Goal: Use online tool/utility: Utilize a website feature to perform a specific function

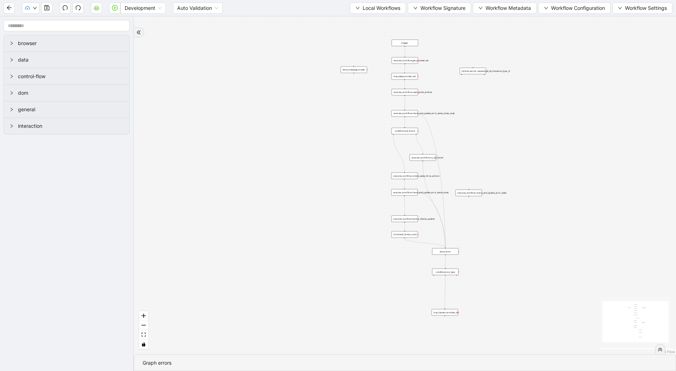
drag, startPoint x: 342, startPoint y: 114, endPoint x: 274, endPoint y: 188, distance: 100.5
click at [274, 188] on div "trigger execute_workflow:caqh_portal_actions execute_workflow:octave_sales_forc…" at bounding box center [405, 186] width 543 height 338
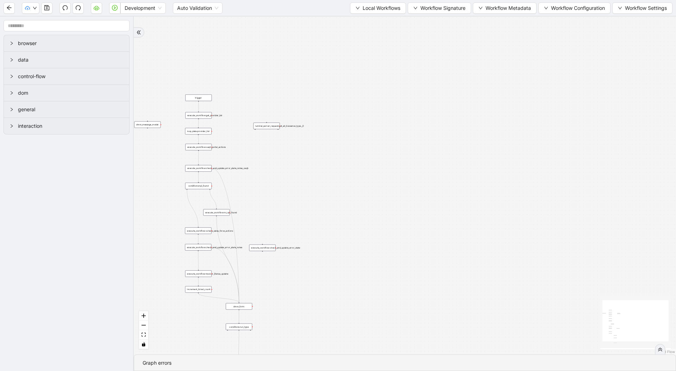
drag, startPoint x: 355, startPoint y: 181, endPoint x: 304, endPoint y: 187, distance: 51.5
click at [304, 187] on div "trigger execute_workflow:caqh_portal_actions execute_workflow:octave_sales_forc…" at bounding box center [405, 186] width 543 height 338
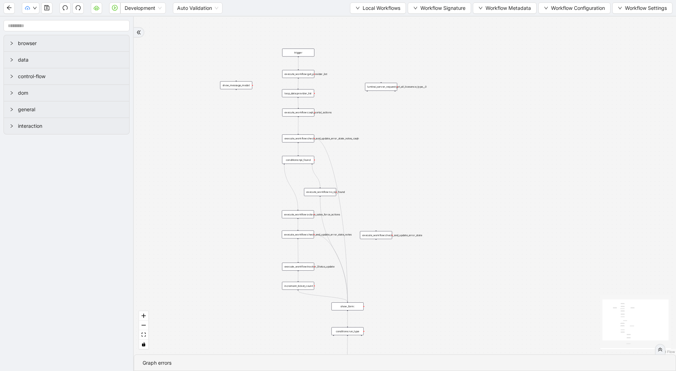
drag, startPoint x: 304, startPoint y: 184, endPoint x: 438, endPoint y: 158, distance: 136.4
click at [438, 158] on div "trigger execute_workflow:caqh_portal_actions execute_workflow:octave_sales_forc…" at bounding box center [405, 186] width 543 height 338
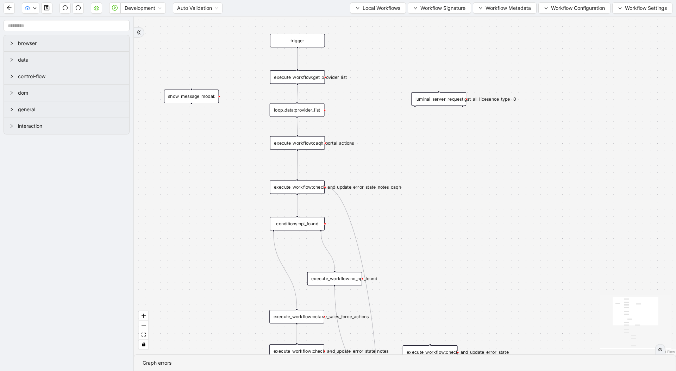
drag, startPoint x: 494, startPoint y: 120, endPoint x: 465, endPoint y: 164, distance: 52.7
click at [465, 164] on div "trigger execute_workflow:caqh_portal_actions execute_workflow:octave_sales_forc…" at bounding box center [405, 186] width 543 height 338
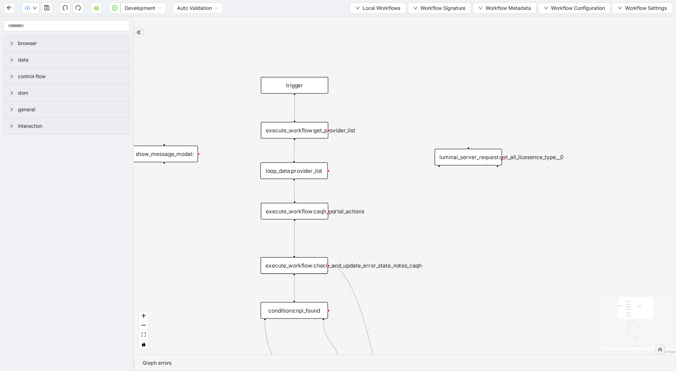
drag, startPoint x: 378, startPoint y: 91, endPoint x: 386, endPoint y: 154, distance: 63.1
click at [386, 154] on div "trigger execute_workflow:caqh_portal_actions execute_workflow:octave_sales_forc…" at bounding box center [405, 186] width 543 height 338
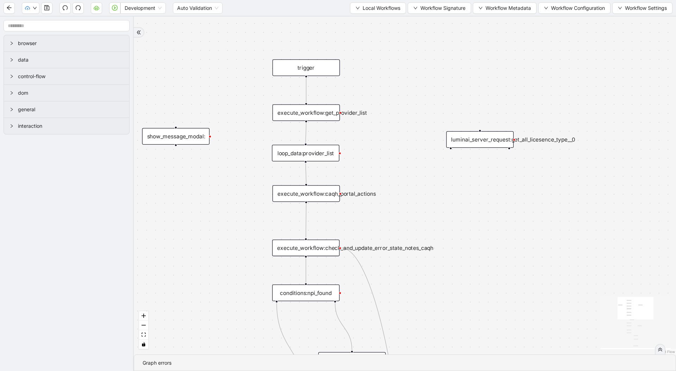
drag, startPoint x: 376, startPoint y: 137, endPoint x: 392, endPoint y: 122, distance: 22.2
click at [392, 122] on div "trigger execute_workflow:caqh_portal_actions execute_workflow:octave_sales_forc…" at bounding box center [405, 186] width 543 height 338
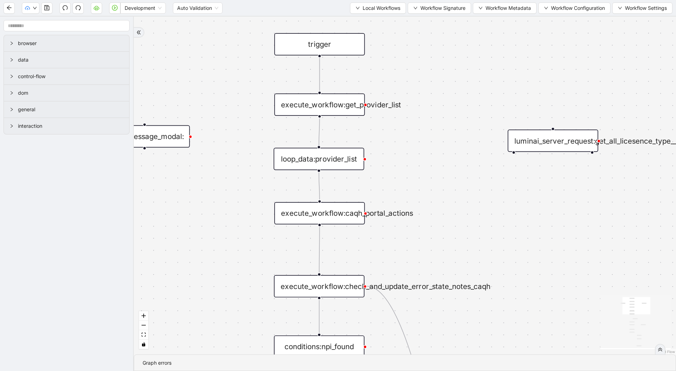
drag, startPoint x: 409, startPoint y: 161, endPoint x: 337, endPoint y: 162, distance: 71.5
click at [337, 162] on div "trigger execute_workflow:caqh_portal_actions execute_workflow:octave_sales_forc…" at bounding box center [405, 186] width 543 height 338
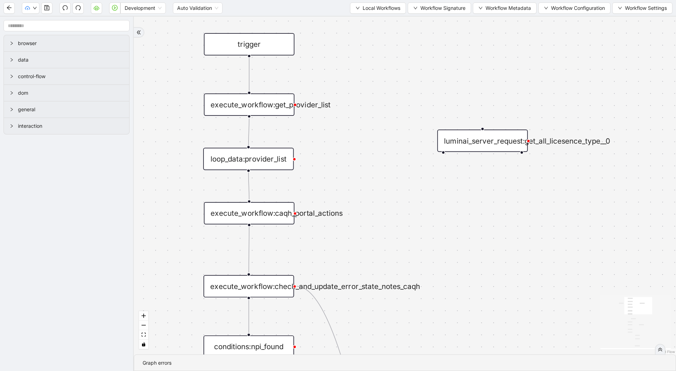
drag, startPoint x: 356, startPoint y: 272, endPoint x: 399, endPoint y: 209, distance: 76.3
click at [399, 209] on div "trigger execute_workflow:caqh_portal_actions execute_workflow:octave_sales_forc…" at bounding box center [405, 186] width 543 height 338
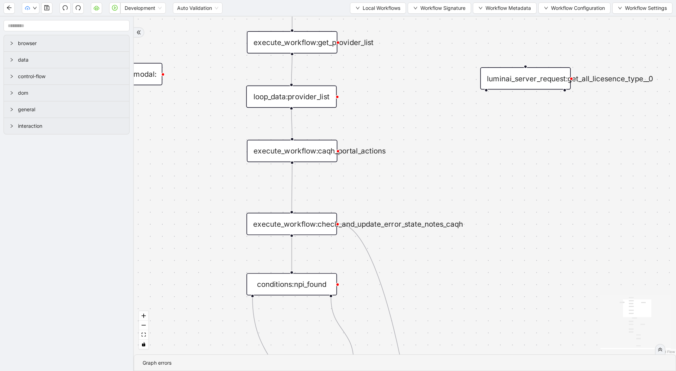
drag, startPoint x: 428, startPoint y: 273, endPoint x: 416, endPoint y: 172, distance: 101.5
click at [419, 174] on div "trigger execute_workflow:caqh_portal_actions execute_workflow:octave_sales_forc…" at bounding box center [405, 186] width 543 height 338
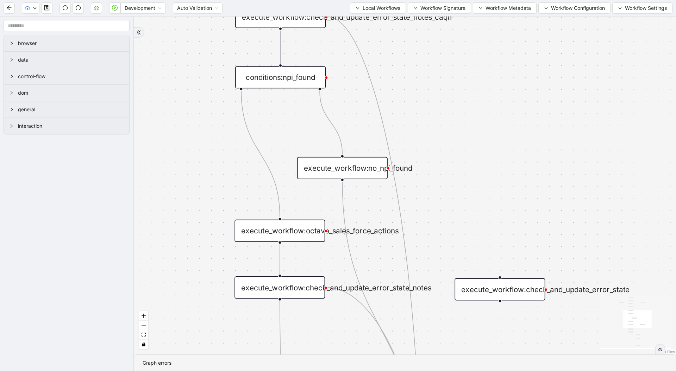
drag, startPoint x: 457, startPoint y: 259, endPoint x: 453, endPoint y: 158, distance: 101.6
click at [453, 158] on div "trigger execute_workflow:caqh_portal_actions execute_workflow:octave_sales_forc…" at bounding box center [405, 186] width 543 height 338
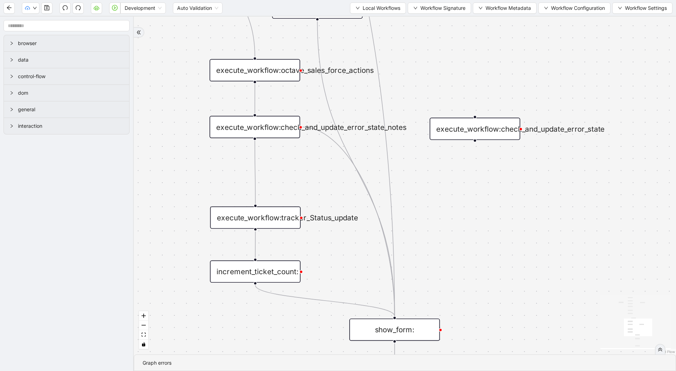
drag, startPoint x: 446, startPoint y: 97, endPoint x: 403, endPoint y: 63, distance: 55.0
click at [419, 58] on div "trigger execute_workflow:caqh_portal_actions execute_workflow:octave_sales_forc…" at bounding box center [405, 186] width 543 height 338
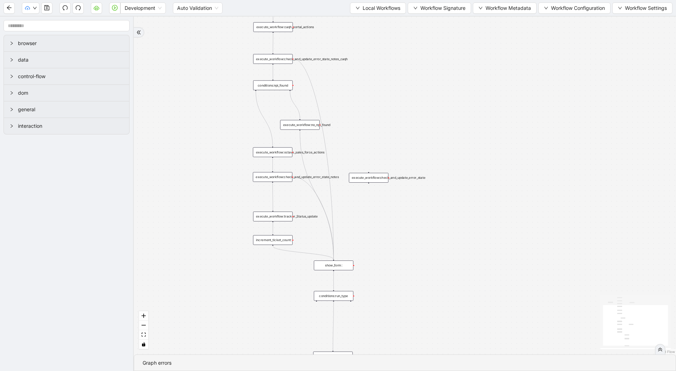
drag, startPoint x: 473, startPoint y: 223, endPoint x: 425, endPoint y: 255, distance: 58.4
click at [425, 255] on div "trigger execute_workflow:caqh_portal_actions execute_workflow:octave_sales_forc…" at bounding box center [405, 186] width 543 height 338
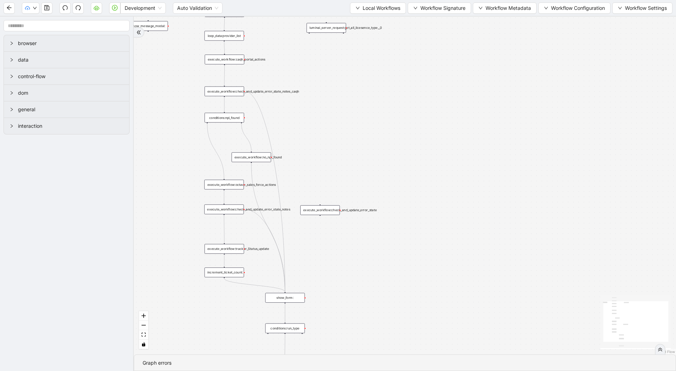
drag, startPoint x: 389, startPoint y: 153, endPoint x: 410, endPoint y: 218, distance: 68.5
click at [410, 218] on div "trigger execute_workflow:caqh_portal_actions execute_workflow:octave_sales_forc…" at bounding box center [405, 186] width 543 height 338
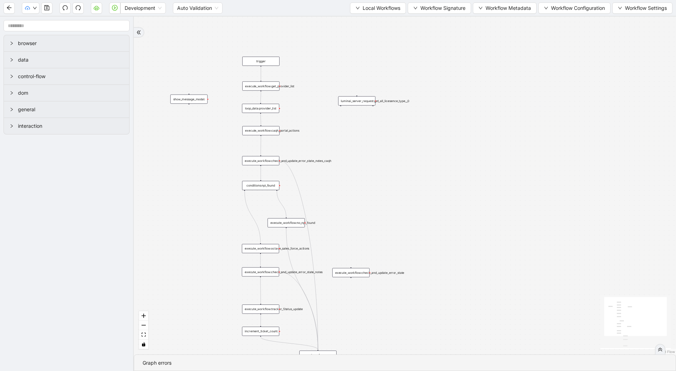
drag, startPoint x: 378, startPoint y: 184, endPoint x: 382, endPoint y: 187, distance: 4.9
click at [382, 187] on div "trigger execute_workflow:caqh_portal_actions execute_workflow:octave_sales_forc…" at bounding box center [405, 186] width 543 height 338
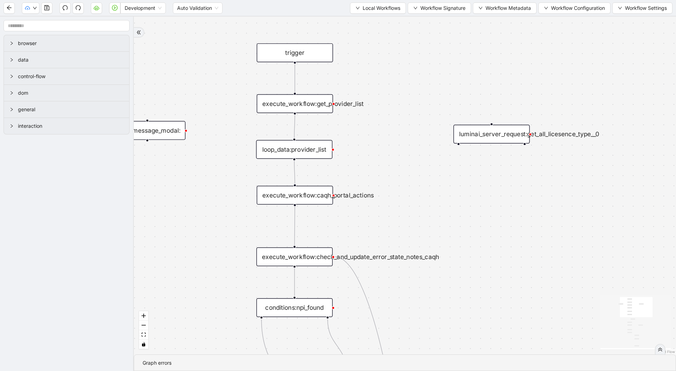
drag, startPoint x: 366, startPoint y: 130, endPoint x: 387, endPoint y: 143, distance: 24.7
click at [387, 143] on div "trigger execute_workflow:caqh_portal_actions execute_workflow:octave_sales_forc…" at bounding box center [405, 186] width 543 height 338
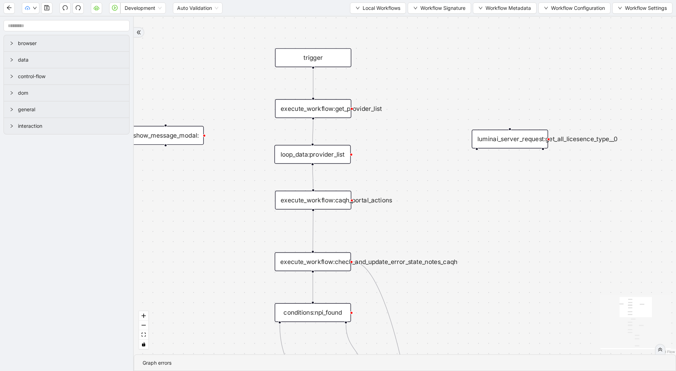
drag, startPoint x: 439, startPoint y: 234, endPoint x: 480, endPoint y: 171, distance: 75.6
click at [480, 172] on div "trigger execute_workflow:caqh_portal_actions execute_workflow:octave_sales_forc…" at bounding box center [405, 186] width 543 height 338
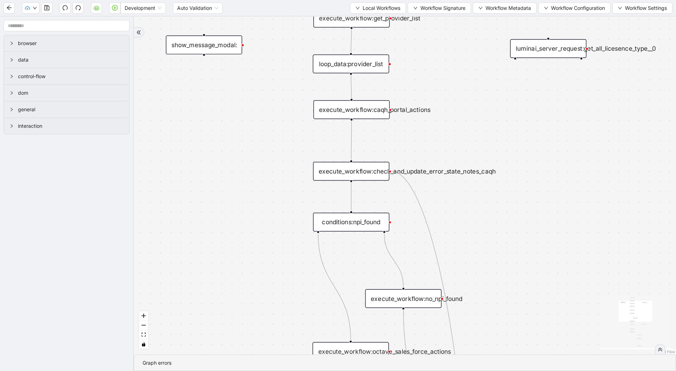
drag, startPoint x: 481, startPoint y: 232, endPoint x: 433, endPoint y: 131, distance: 112.2
click at [433, 131] on div "trigger execute_workflow:caqh_portal_actions execute_workflow:octave_sales_forc…" at bounding box center [405, 186] width 543 height 338
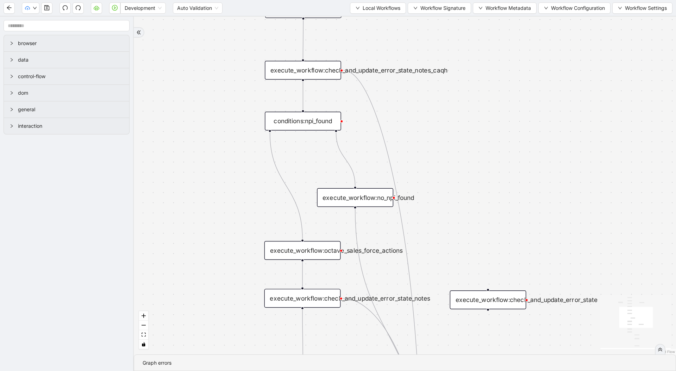
drag, startPoint x: 482, startPoint y: 178, endPoint x: 460, endPoint y: 82, distance: 97.8
click at [461, 82] on div "trigger execute_workflow:caqh_portal_actions execute_workflow:octave_sales_forc…" at bounding box center [405, 186] width 543 height 338
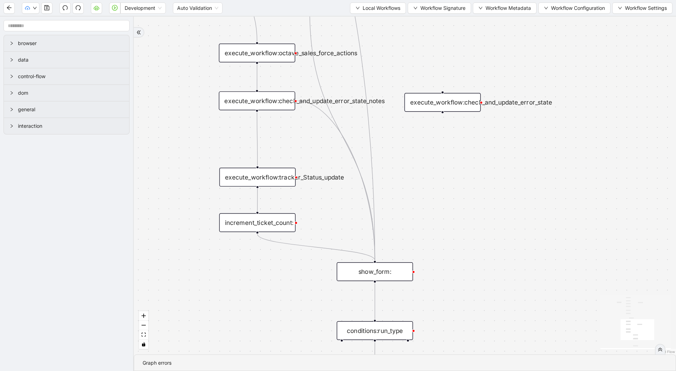
drag, startPoint x: 476, startPoint y: 208, endPoint x: 464, endPoint y: 151, distance: 57.6
click at [464, 152] on div "trigger execute_workflow:caqh_portal_actions execute_workflow:octave_sales_forc…" at bounding box center [405, 186] width 543 height 338
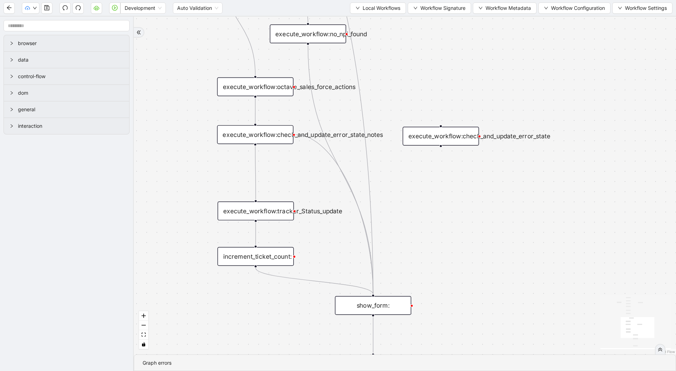
drag, startPoint x: 453, startPoint y: 198, endPoint x: 452, endPoint y: 257, distance: 58.8
click at [452, 257] on div "trigger execute_workflow:caqh_portal_actions execute_workflow:octave_sales_forc…" at bounding box center [405, 186] width 543 height 338
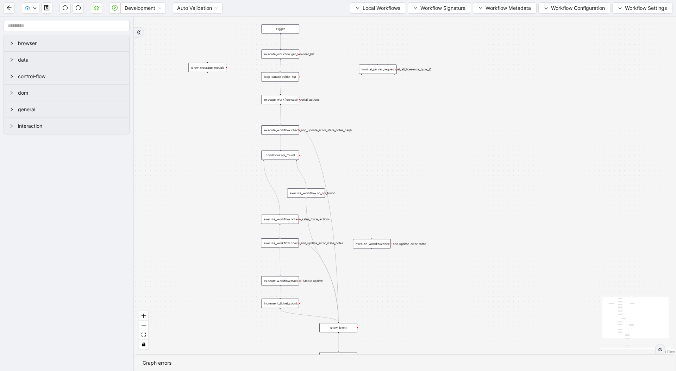
drag, startPoint x: 507, startPoint y: 253, endPoint x: 433, endPoint y: 283, distance: 79.2
click at [433, 283] on div "trigger execute_workflow:caqh_portal_actions execute_workflow:octave_sales_forc…" at bounding box center [405, 186] width 543 height 338
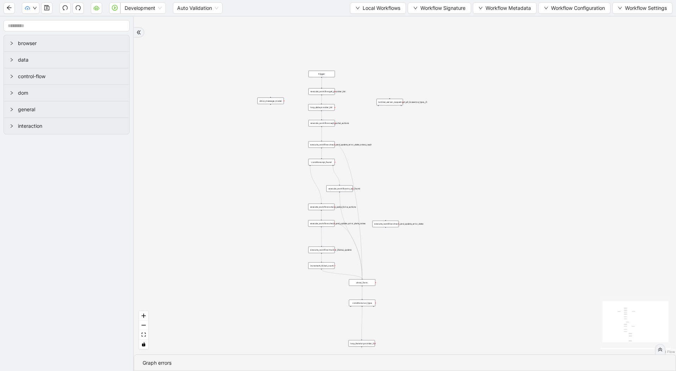
drag, startPoint x: 420, startPoint y: 277, endPoint x: 418, endPoint y: 240, distance: 36.7
click at [418, 240] on div "trigger execute_workflow:caqh_portal_actions execute_workflow:octave_sales_forc…" at bounding box center [405, 186] width 543 height 338
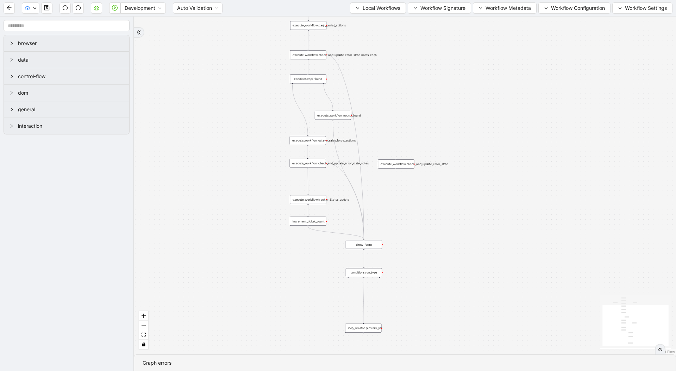
drag, startPoint x: 415, startPoint y: 255, endPoint x: 438, endPoint y: 216, distance: 45.0
click at [438, 216] on div "trigger execute_workflow:caqh_portal_actions execute_workflow:octave_sales_forc…" at bounding box center [405, 186] width 543 height 338
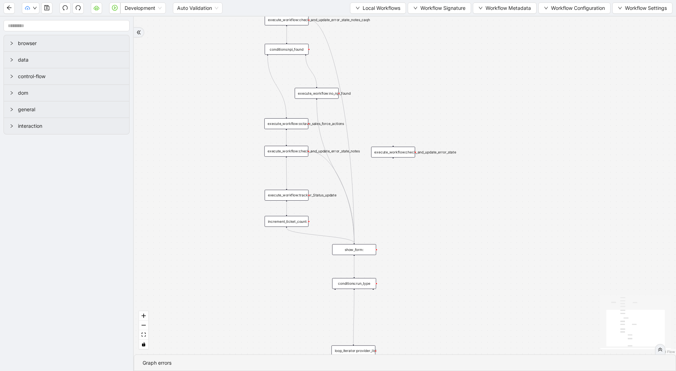
drag, startPoint x: 410, startPoint y: 123, endPoint x: 366, endPoint y: 193, distance: 82.6
click at [366, 193] on div "trigger execute_workflow:caqh_portal_actions execute_workflow:octave_sales_forc…" at bounding box center [405, 186] width 543 height 338
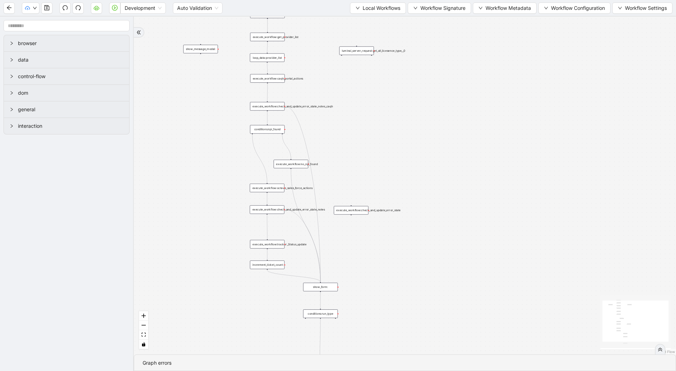
drag, startPoint x: 364, startPoint y: 162, endPoint x: 373, endPoint y: 189, distance: 28.3
click at [373, 189] on div "trigger execute_workflow:caqh_portal_actions execute_workflow:octave_sales_forc…" at bounding box center [405, 186] width 543 height 338
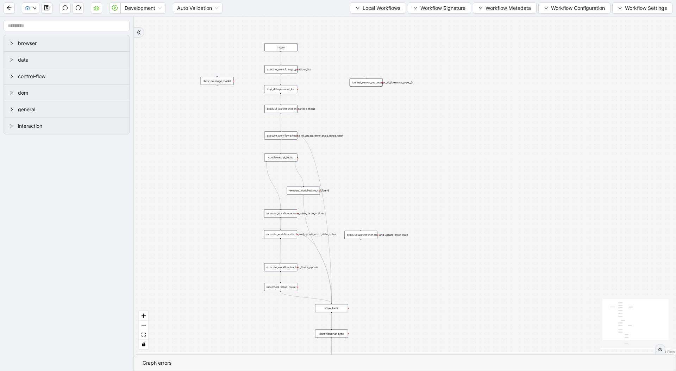
drag, startPoint x: 373, startPoint y: 188, endPoint x: 376, endPoint y: 186, distance: 4.0
click at [376, 186] on div "trigger execute_workflow:caqh_portal_actions execute_workflow:octave_sales_forc…" at bounding box center [405, 186] width 543 height 338
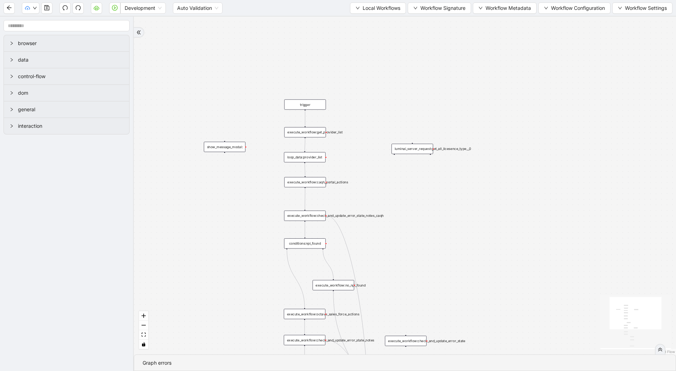
drag, startPoint x: 399, startPoint y: 99, endPoint x: 426, endPoint y: 202, distance: 106.3
click at [426, 202] on div "trigger execute_workflow:caqh_portal_actions execute_workflow:octave_sales_forc…" at bounding box center [405, 186] width 543 height 338
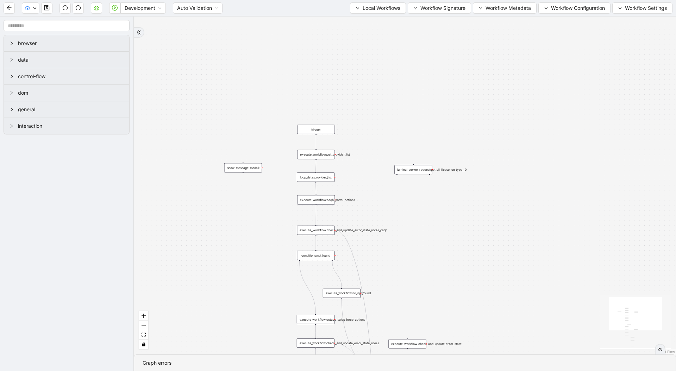
click at [411, 174] on div "trigger execute_workflow:caqh_portal_actions execute_workflow:octave_sales_forc…" at bounding box center [405, 186] width 543 height 338
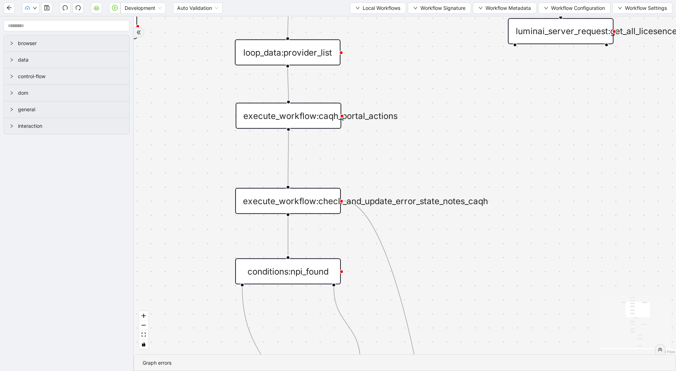
drag, startPoint x: 403, startPoint y: 128, endPoint x: 395, endPoint y: 204, distance: 76.2
click at [395, 204] on div "trigger execute_workflow:caqh_portal_actions execute_workflow:octave_sales_forc…" at bounding box center [405, 186] width 543 height 338
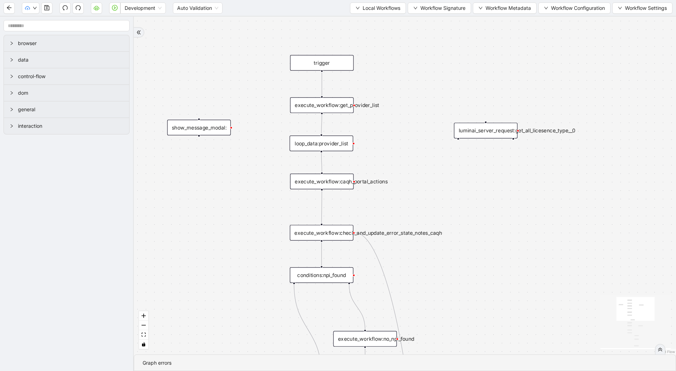
drag, startPoint x: 407, startPoint y: 168, endPoint x: 366, endPoint y: 94, distance: 84.5
click at [366, 94] on div "trigger execute_workflow:caqh_portal_actions execute_workflow:octave_sales_forc…" at bounding box center [405, 186] width 543 height 338
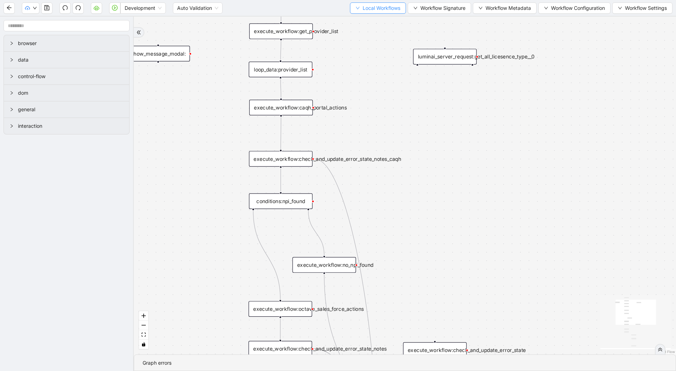
click at [363, 11] on span "Local Workflows" at bounding box center [382, 8] width 38 height 8
click at [357, 18] on span "Select" at bounding box center [375, 22] width 46 height 8
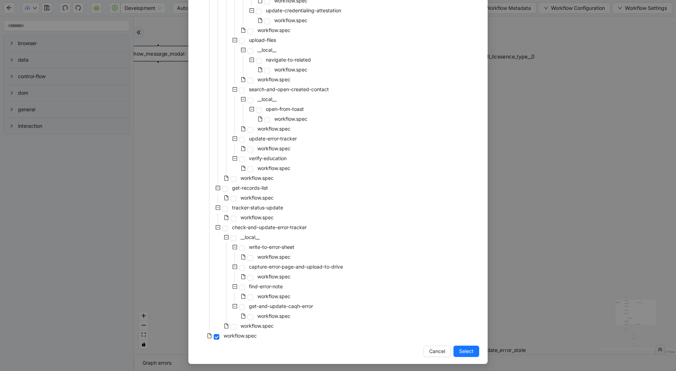
scroll to position [1055, 0]
click at [231, 177] on span at bounding box center [234, 178] width 6 height 6
click at [473, 351] on button "Select" at bounding box center [467, 350] width 26 height 11
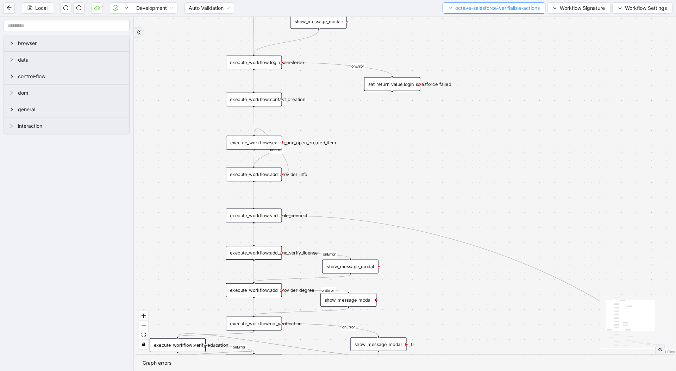
click at [487, 9] on span "octave-salesforce-verifialble-actions" at bounding box center [498, 8] width 85 height 8
click at [485, 22] on span "Select" at bounding box center [491, 22] width 93 height 8
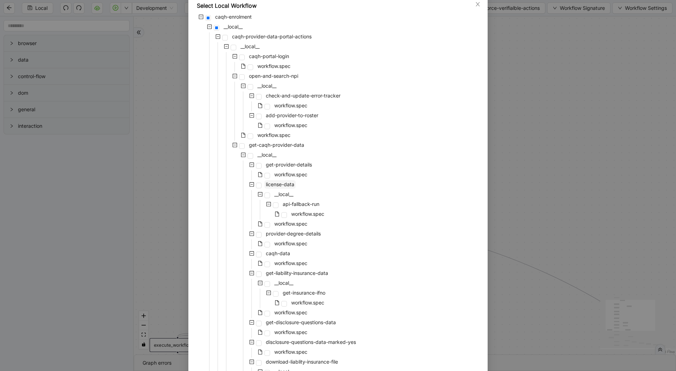
scroll to position [52, 0]
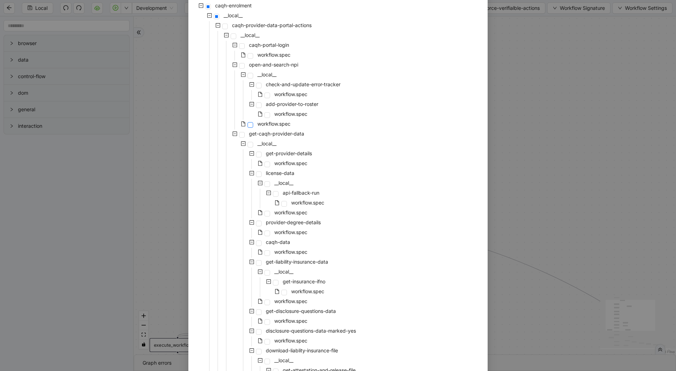
click at [248, 125] on span at bounding box center [251, 125] width 6 height 6
click at [267, 115] on span at bounding box center [268, 115] width 6 height 6
click at [269, 121] on span "workflow.spec" at bounding box center [274, 124] width 33 height 6
click at [286, 106] on div "add-provider-to-roster" at bounding box center [258, 103] width 123 height 10
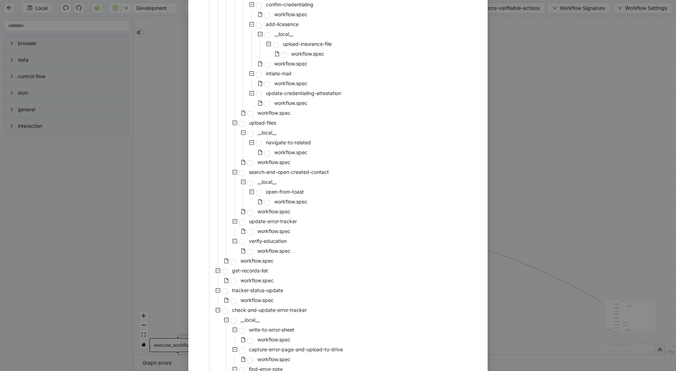
scroll to position [1055, 0]
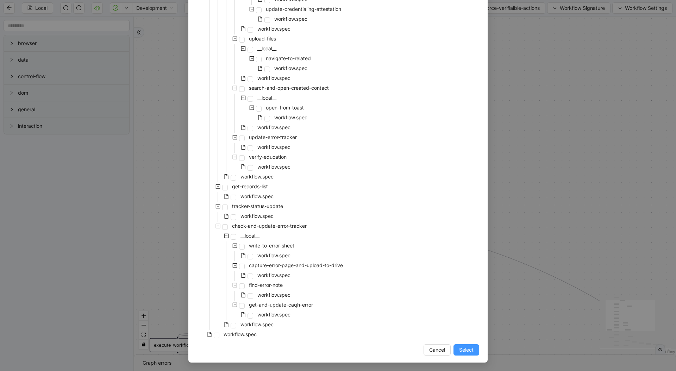
click at [462, 347] on span "Select" at bounding box center [466, 350] width 14 height 8
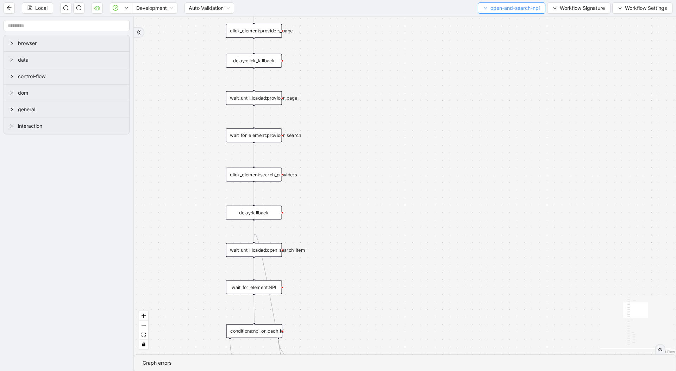
click at [498, 8] on span "open-and-search-npi" at bounding box center [515, 8] width 49 height 8
click at [495, 20] on span "Select" at bounding box center [509, 22] width 57 height 8
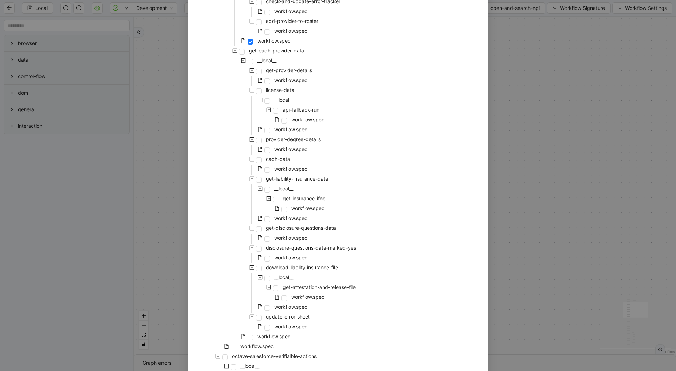
scroll to position [182, 0]
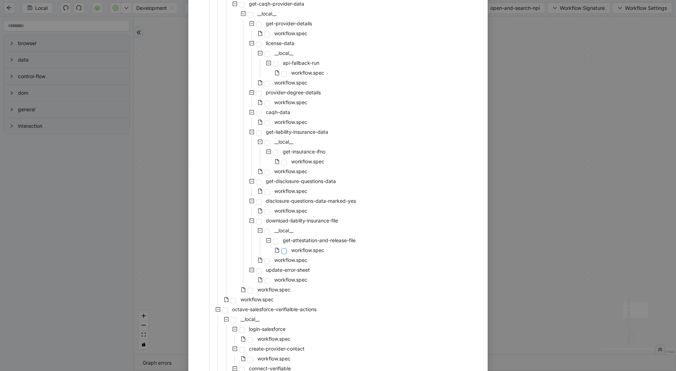
click at [281, 252] on span at bounding box center [284, 252] width 6 height 6
click at [277, 258] on span "workflow.spec" at bounding box center [290, 260] width 33 height 6
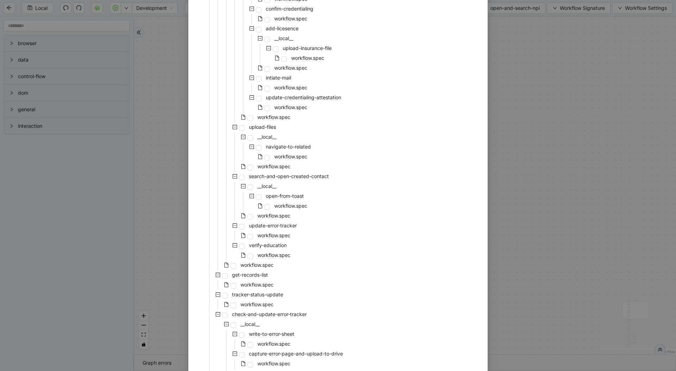
scroll to position [1055, 0]
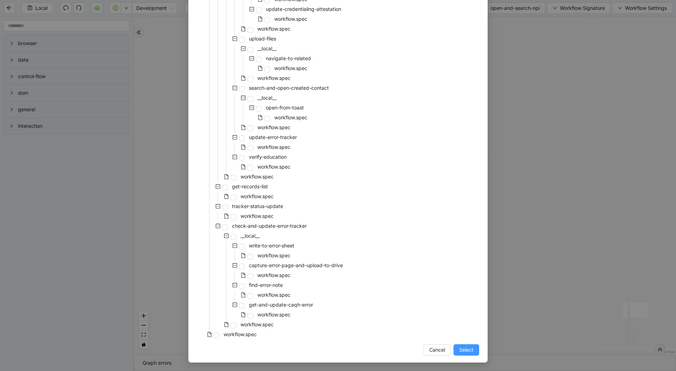
click at [459, 347] on span "Select" at bounding box center [466, 350] width 14 height 8
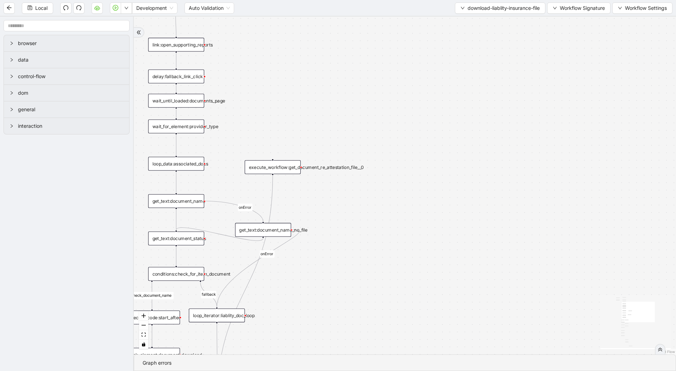
drag, startPoint x: 342, startPoint y: 104, endPoint x: 465, endPoint y: 159, distance: 134.9
click at [465, 158] on div "check_document_name fallback onError onError onError onError onError onError on…" at bounding box center [405, 186] width 543 height 338
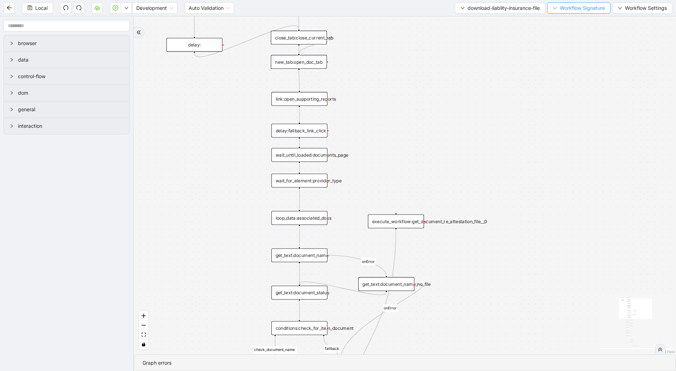
click at [579, 12] on button "Workflow Signature" at bounding box center [578, 7] width 63 height 11
click at [564, 82] on span "Type" at bounding box center [578, 78] width 47 height 8
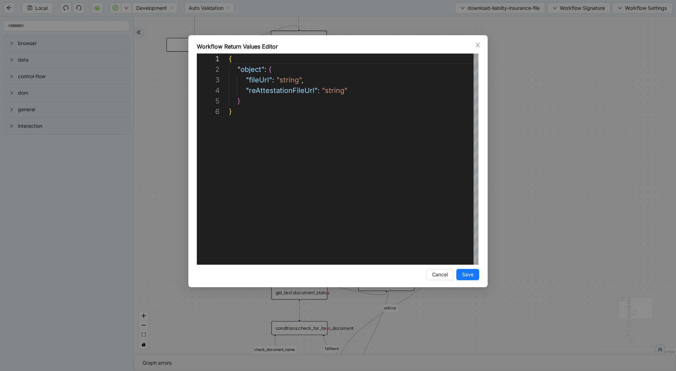
scroll to position [53, 0]
click at [564, 82] on div "**********" at bounding box center [338, 185] width 676 height 371
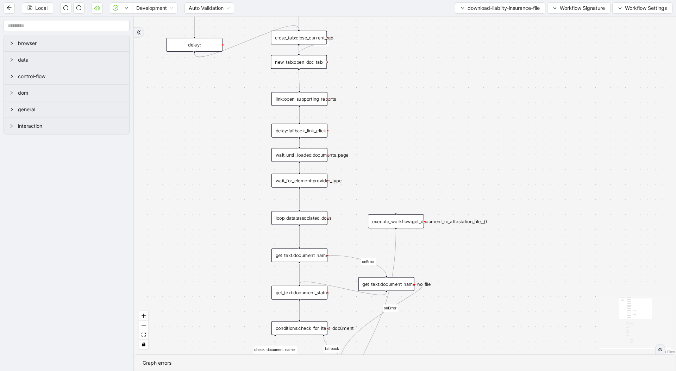
drag, startPoint x: 422, startPoint y: 142, endPoint x: 420, endPoint y: 174, distance: 32.1
click at [420, 174] on div "check_document_name fallback onError onError onError onError onError onError on…" at bounding box center [405, 186] width 543 height 338
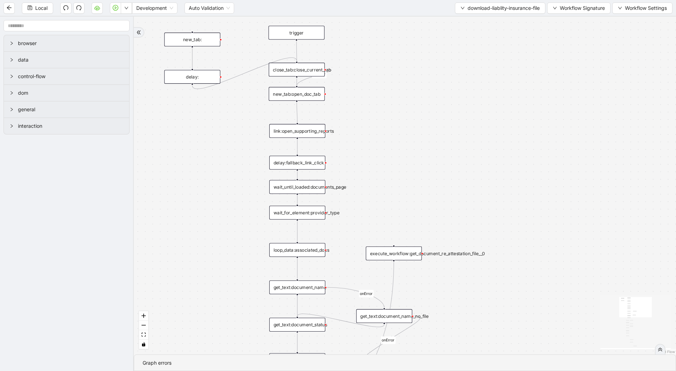
click at [411, 187] on div "check_document_name fallback onError onError onError onError onError onError on…" at bounding box center [405, 186] width 543 height 338
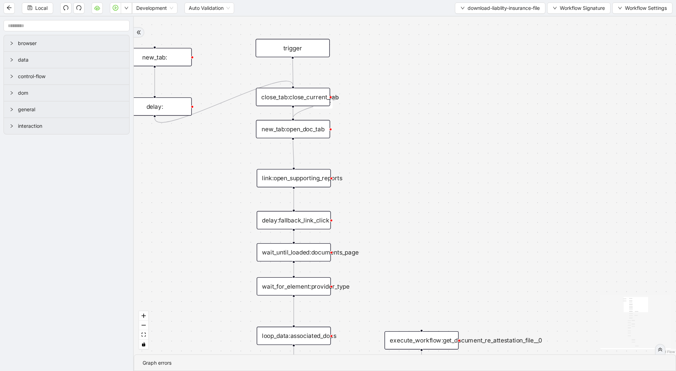
drag, startPoint x: 396, startPoint y: 253, endPoint x: 412, endPoint y: 175, distance: 79.5
click at [415, 172] on div "check_document_name fallback onError onError onError onError onError onError on…" at bounding box center [405, 186] width 543 height 338
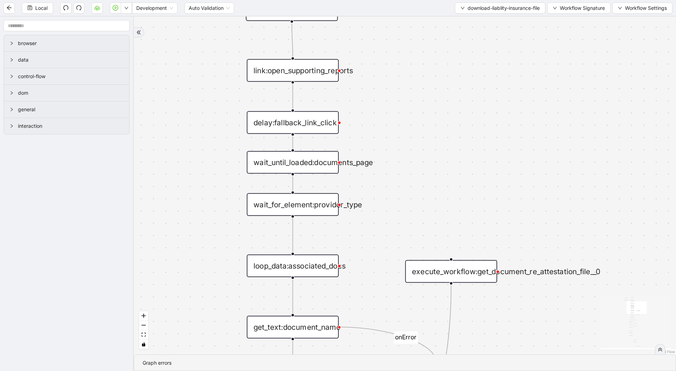
drag, startPoint x: 404, startPoint y: 204, endPoint x: 421, endPoint y: 116, distance: 89.7
click at [421, 119] on div "check_document_name fallback onError onError onError onError onError onError on…" at bounding box center [405, 186] width 543 height 338
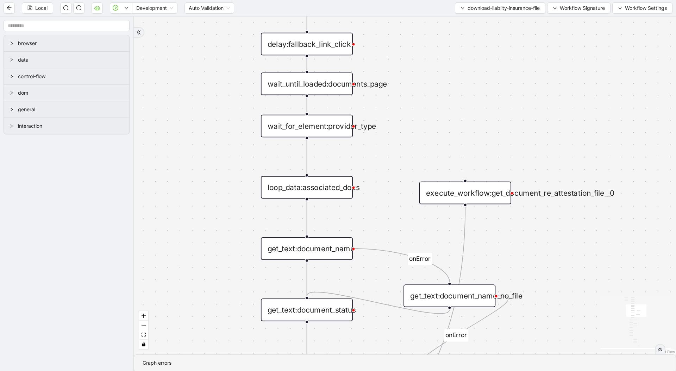
click at [280, 181] on div "loop_data:associated_docs" at bounding box center [307, 187] width 92 height 23
click at [234, 94] on div "check_document_name fallback onError onError onError onError onError onError on…" at bounding box center [405, 186] width 543 height 338
click at [227, 234] on div "check_document_name fallback onError onError onError onError onError onError on…" at bounding box center [405, 186] width 543 height 338
click at [223, 212] on div "check_document_name fallback onError onError onError onError onError onError on…" at bounding box center [405, 186] width 543 height 338
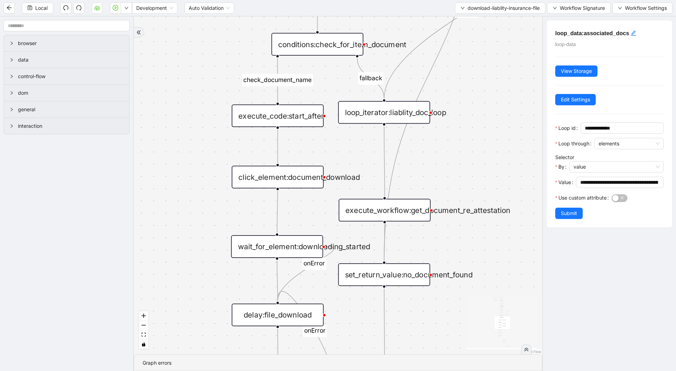
click at [484, 120] on div "check_document_name fallback onError onError onError onError onError onError on…" at bounding box center [338, 186] width 409 height 338
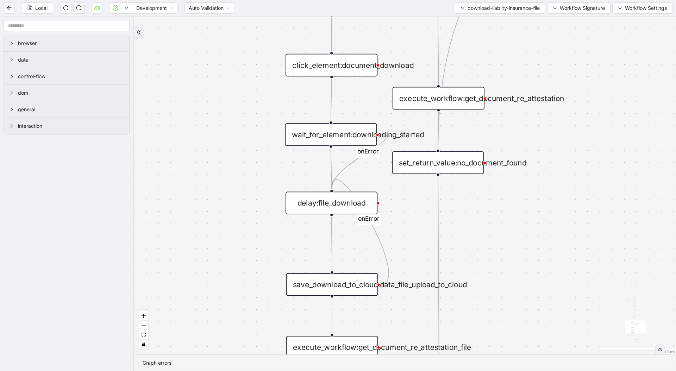
drag, startPoint x: 479, startPoint y: 200, endPoint x: 533, endPoint y: 88, distance: 124.3
click at [533, 88] on div "check_document_name fallback onError onError onError onError onError onError on…" at bounding box center [405, 186] width 543 height 338
